Goal: Find specific page/section: Find specific page/section

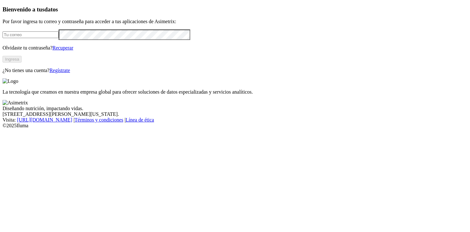
click at [59, 38] on input "email" at bounding box center [31, 34] width 56 height 7
type input "[EMAIL_ADDRESS][DOMAIN_NAME]"
click at [22, 62] on button "Ingresa" at bounding box center [12, 59] width 19 height 7
